Goal: Find specific page/section: Find specific page/section

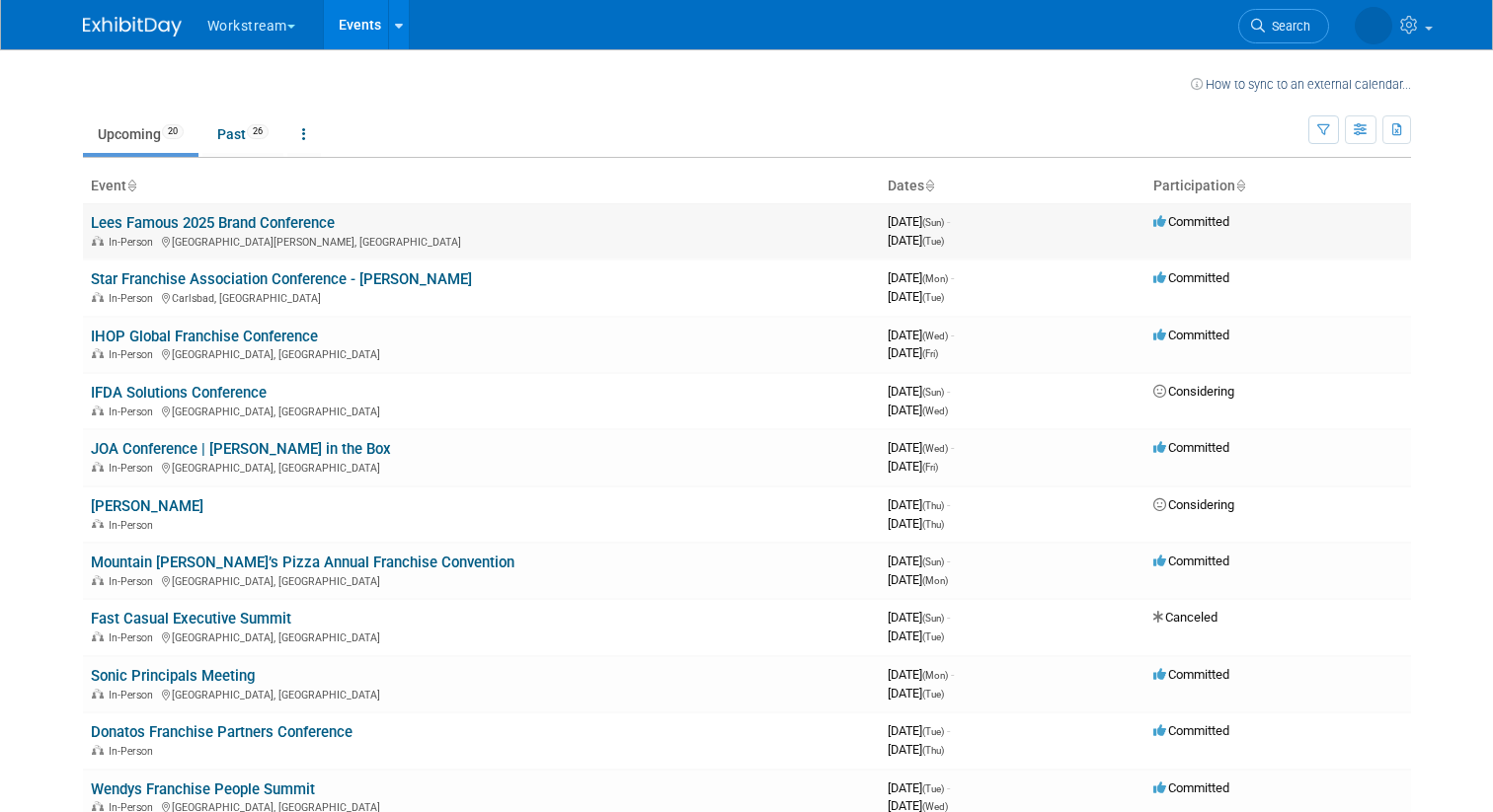
click at [275, 225] on link "Lees Famous 2025 Brand Conference" at bounding box center [213, 223] width 244 height 18
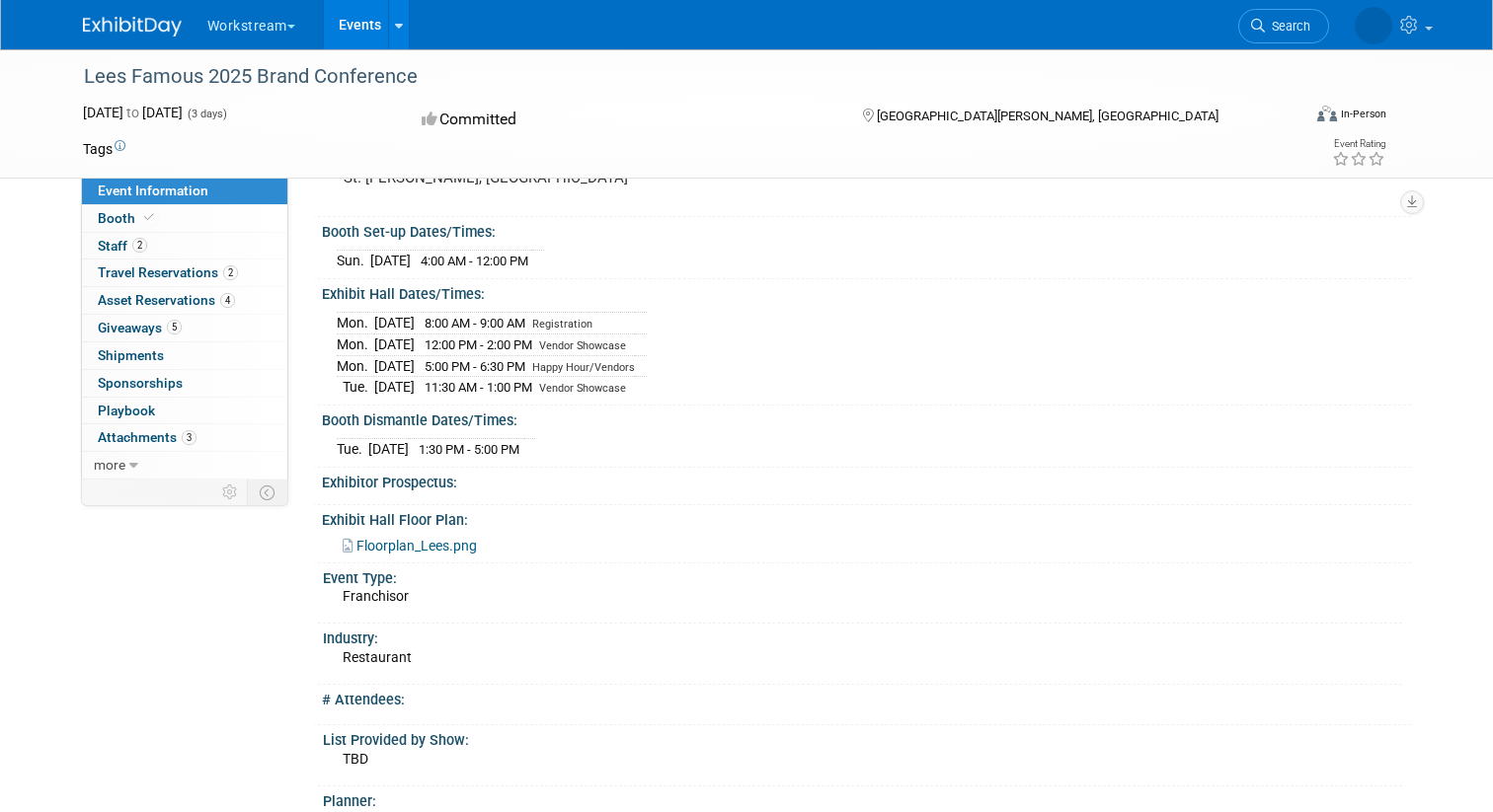
scroll to position [164, 0]
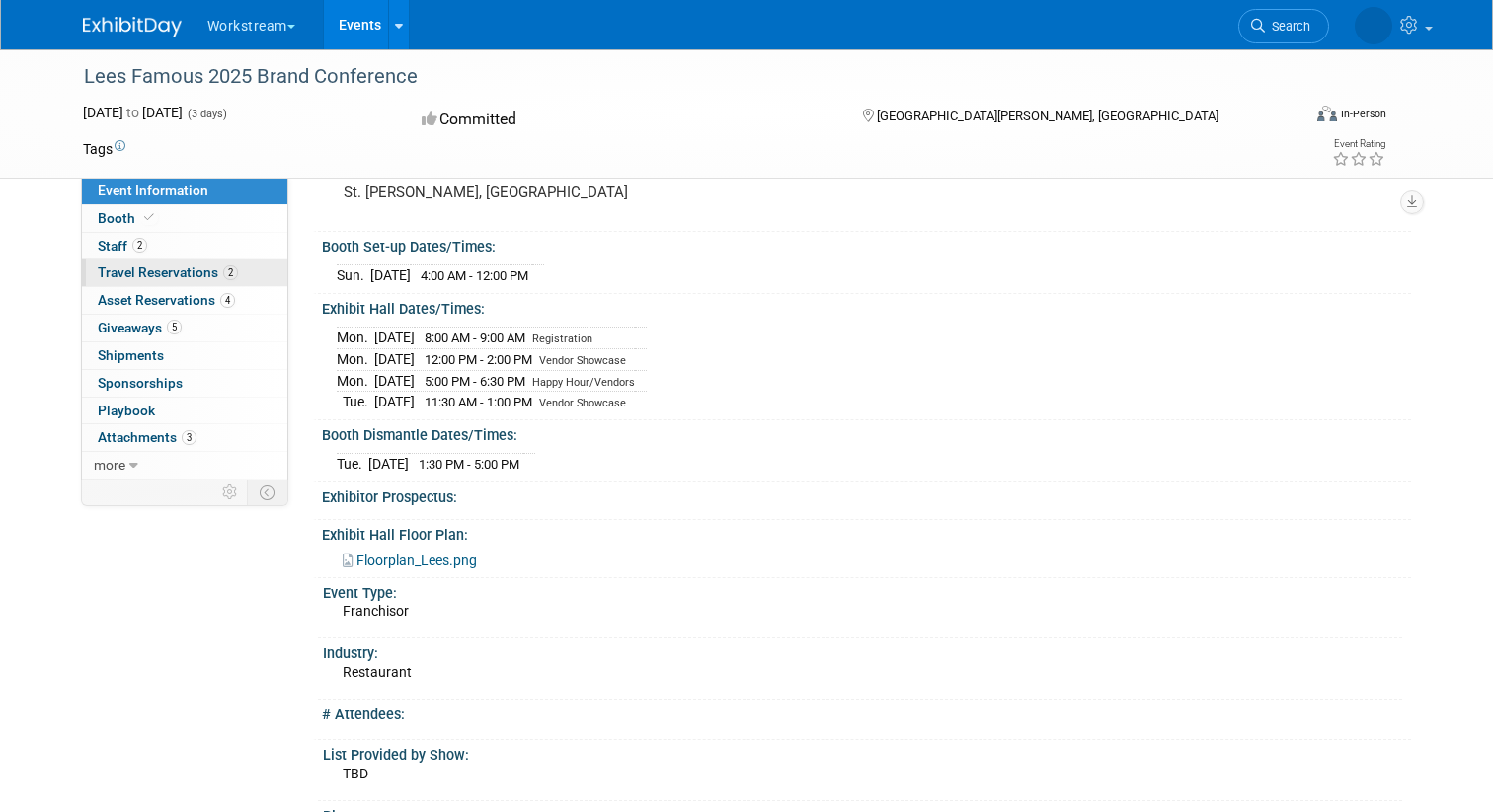
click at [199, 281] on link "2 Travel Reservations 2" at bounding box center [184, 272] width 205 height 27
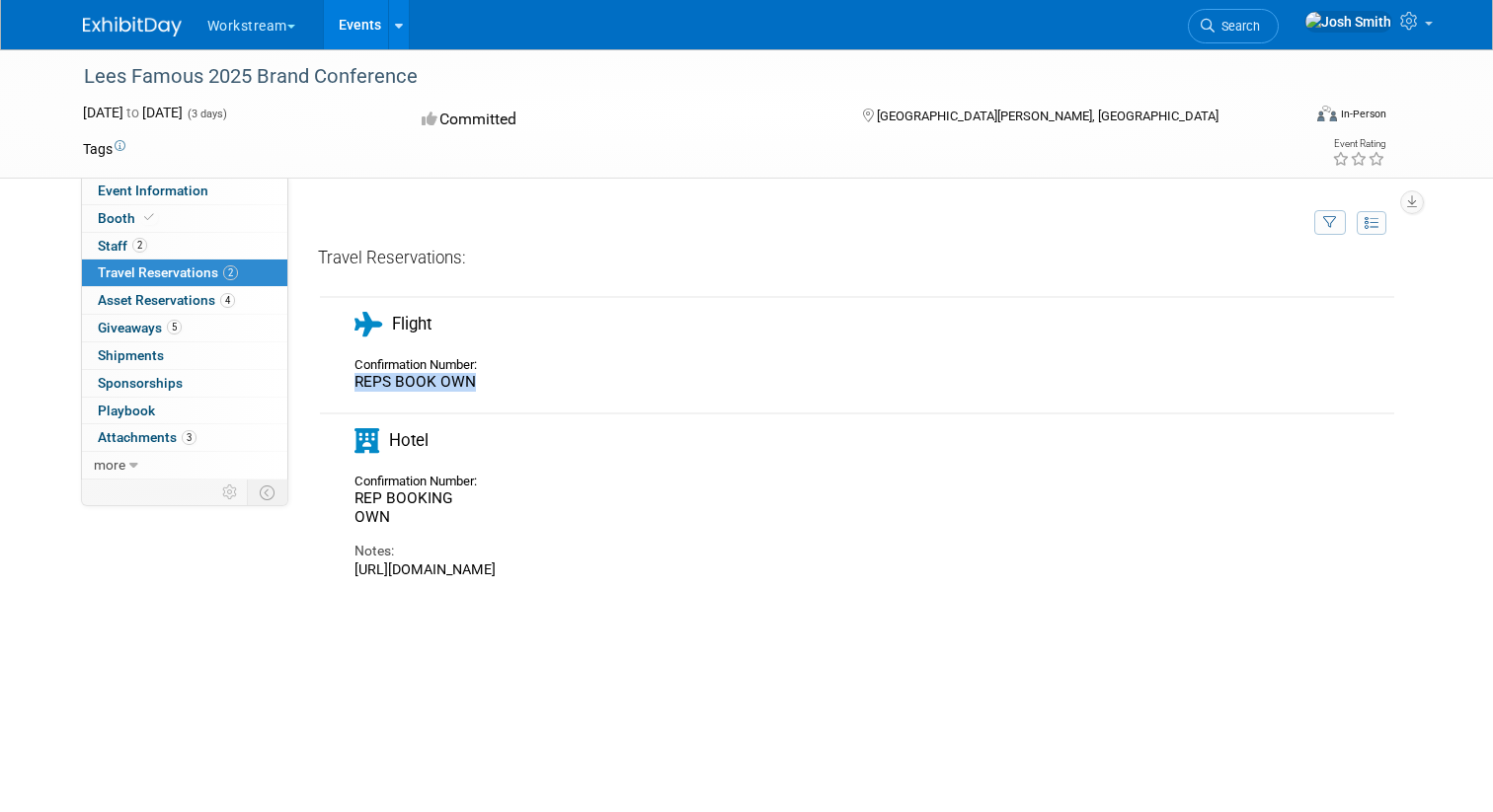
drag, startPoint x: 528, startPoint y: 393, endPoint x: 346, endPoint y: 379, distance: 182.5
click at [346, 379] on div "Confirmation Number: REPS BOOK OWN" at bounding box center [818, 372] width 958 height 42
click at [340, 391] on div "Confirmation Number: REPS BOOK OWN" at bounding box center [422, 372] width 165 height 42
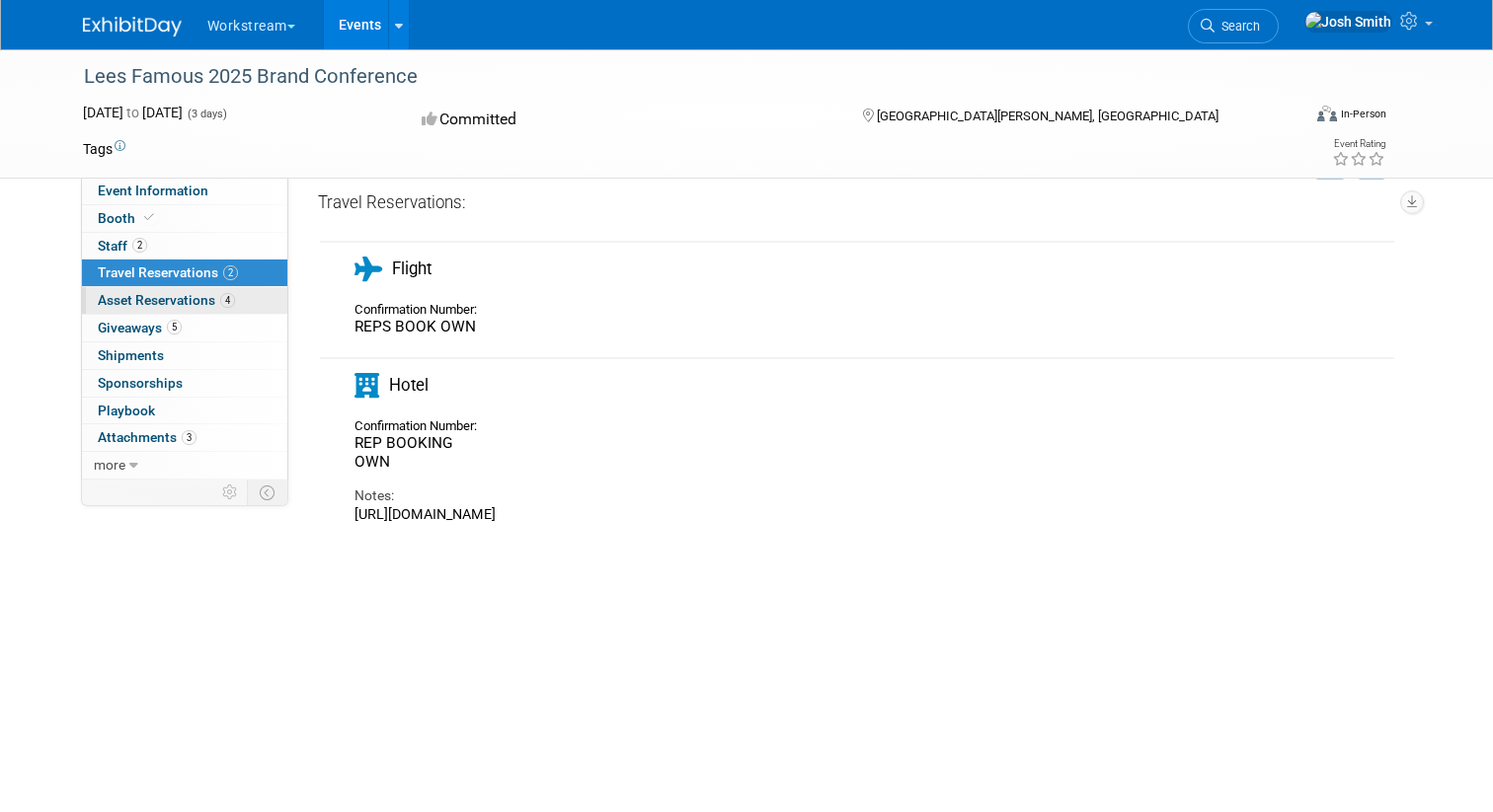
click at [134, 294] on span "Asset Reservations 4" at bounding box center [166, 300] width 138 height 16
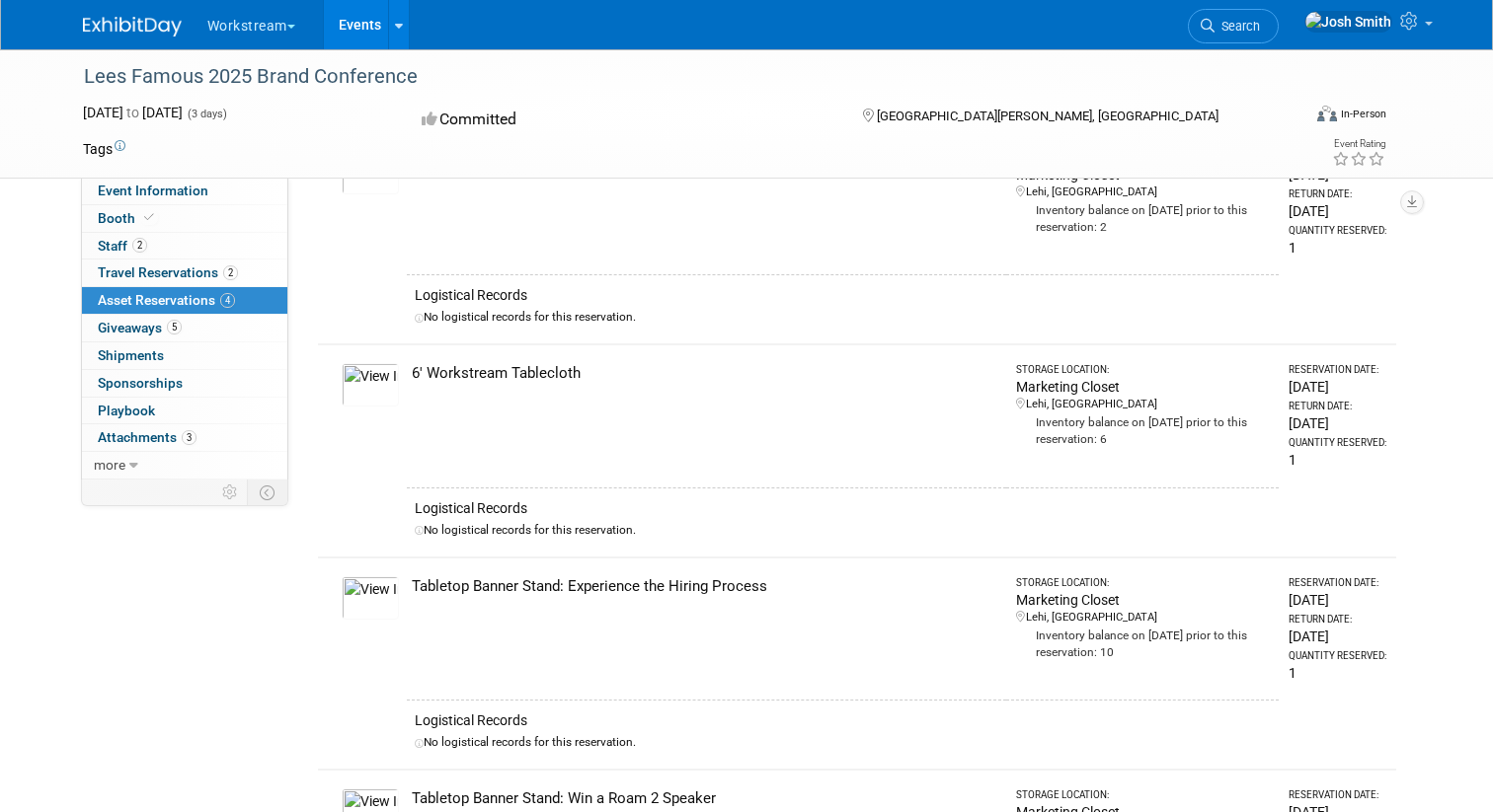
scroll to position [0, 0]
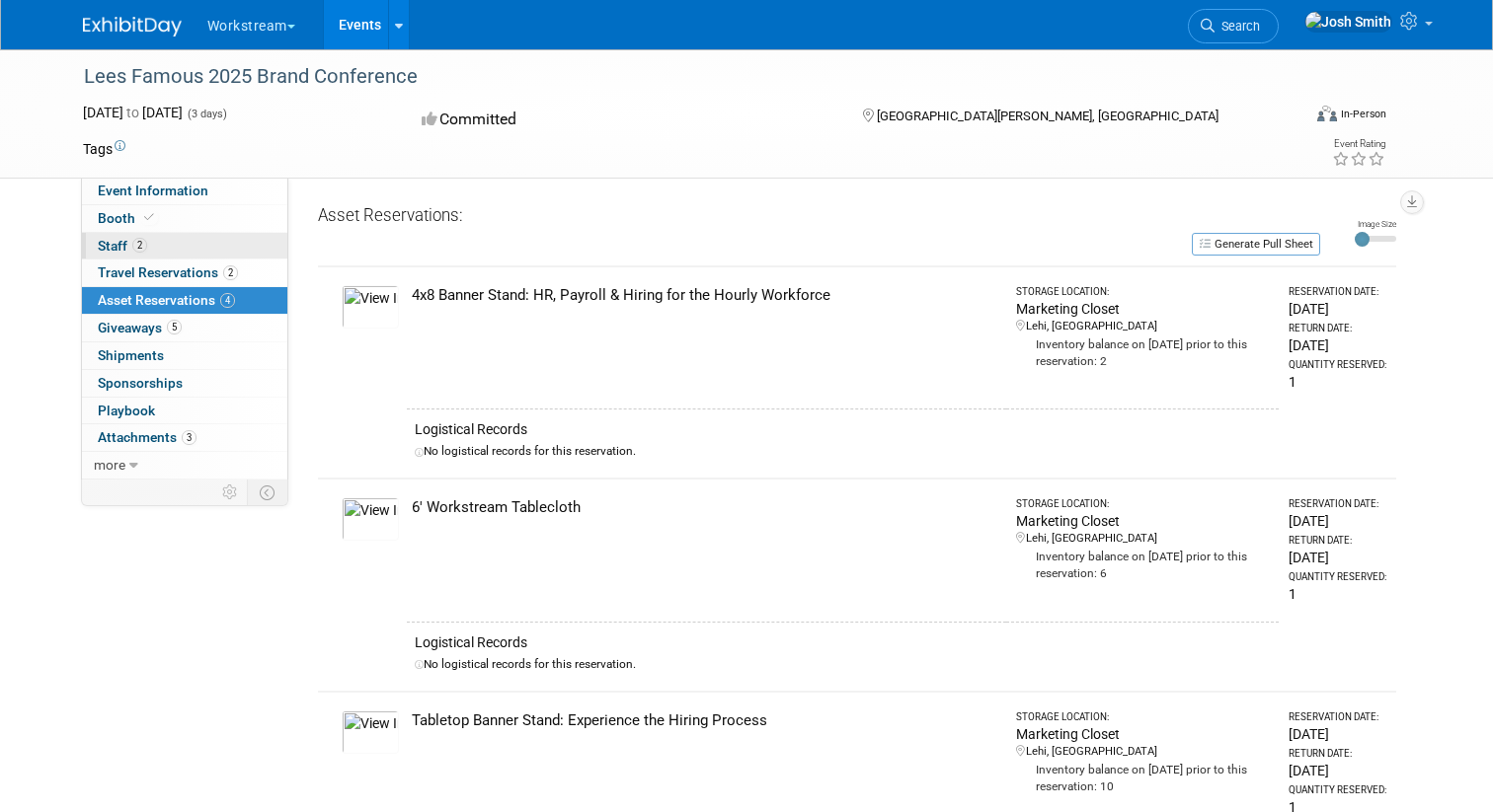
click at [129, 254] on link "2 Staff 2" at bounding box center [184, 246] width 205 height 27
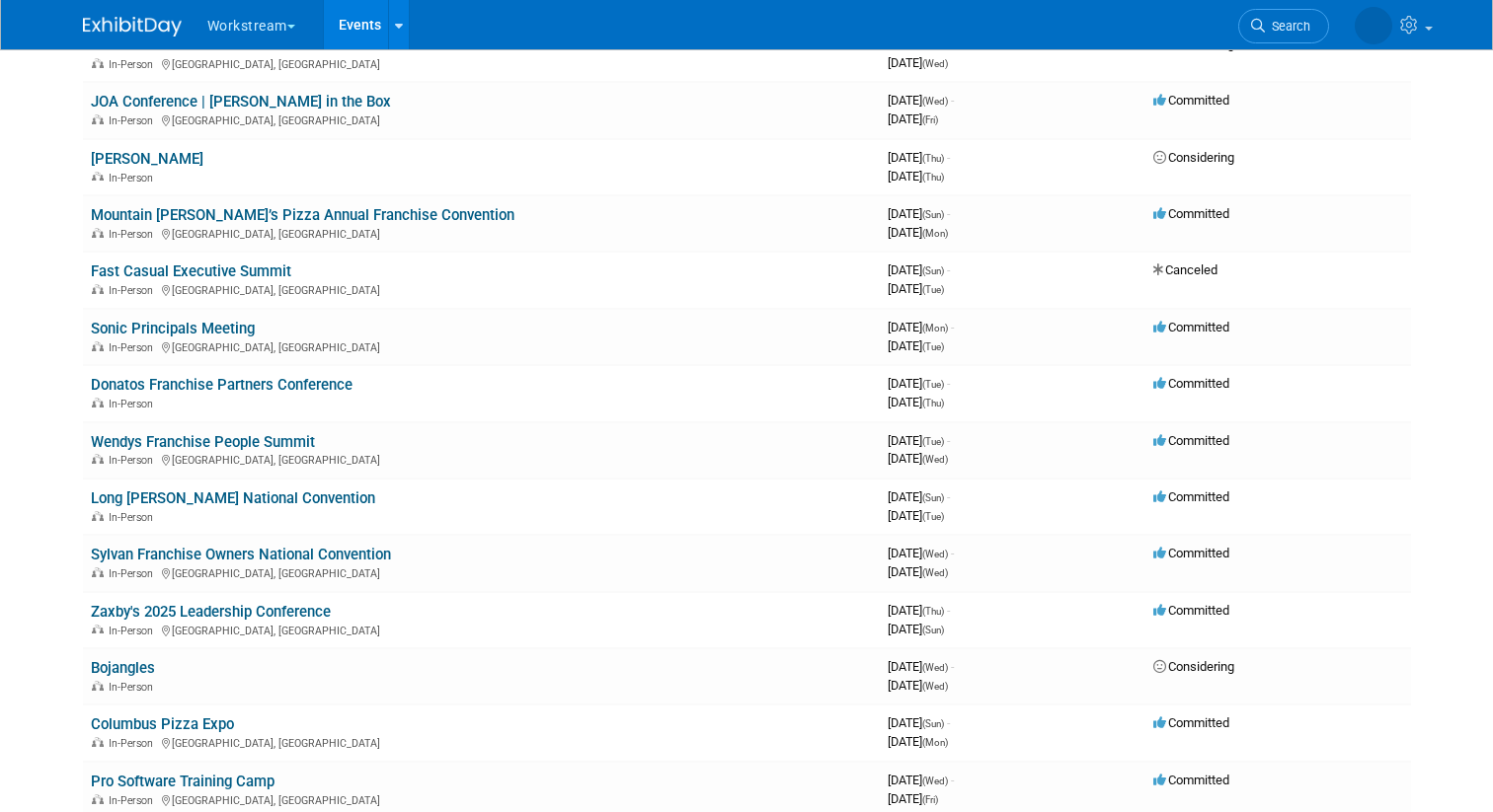
scroll to position [352, 0]
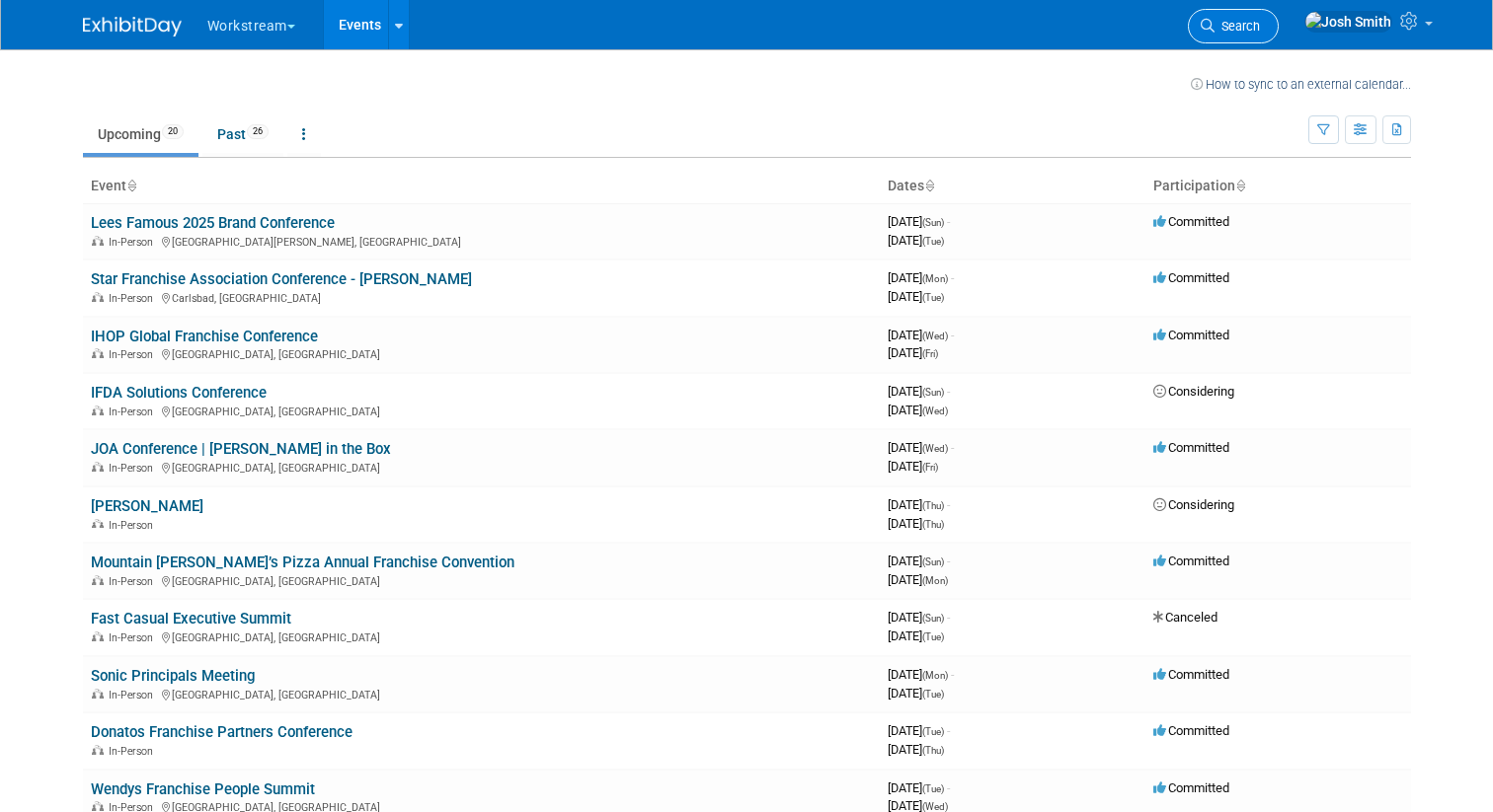
click at [1279, 15] on link "Search" at bounding box center [1233, 26] width 91 height 35
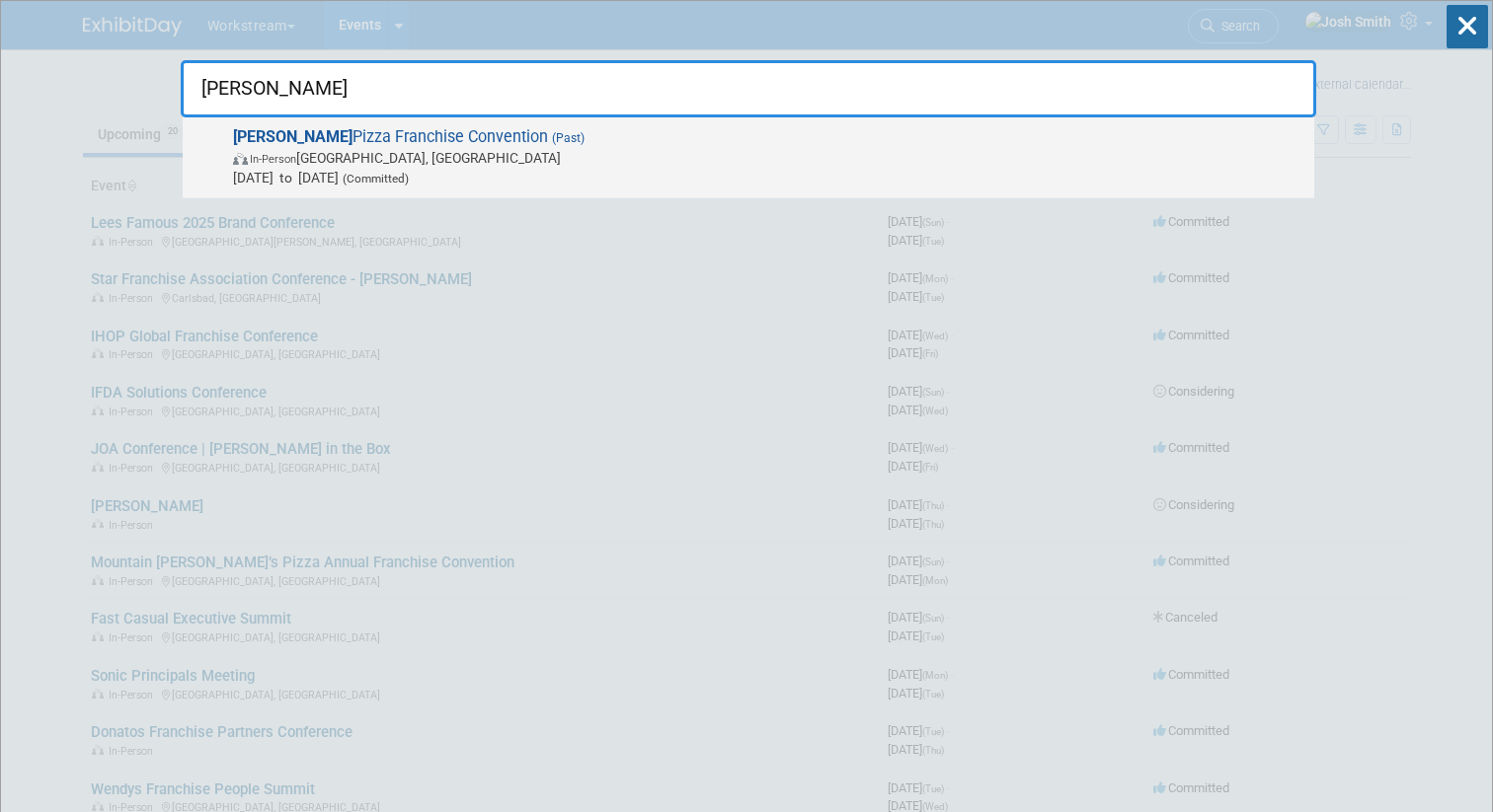
type input "marcos"
click at [762, 149] on span "In-Person Arlington, TX" at bounding box center [768, 157] width 1071 height 20
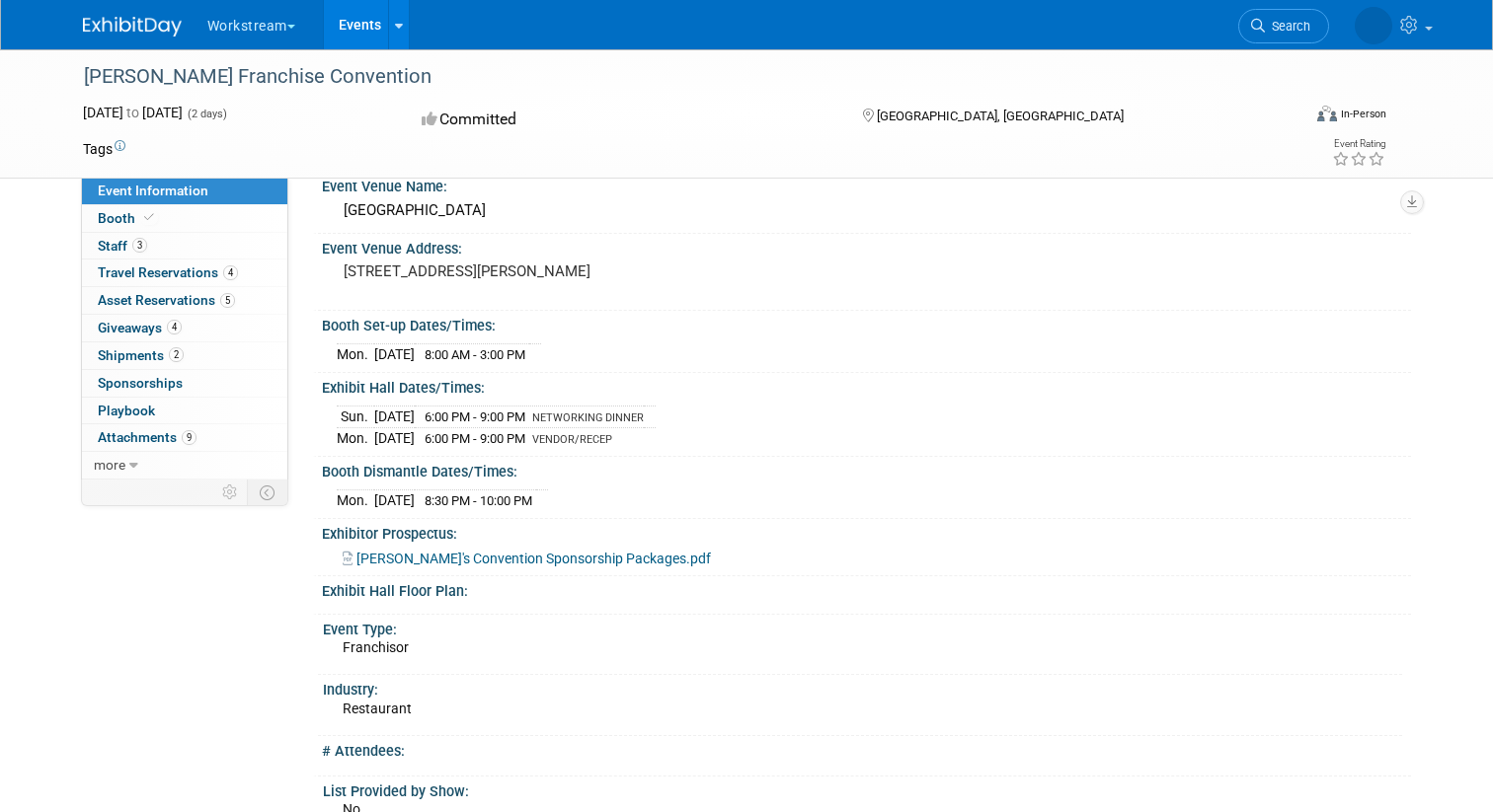
scroll to position [95, 0]
